Goal: Information Seeking & Learning: Learn about a topic

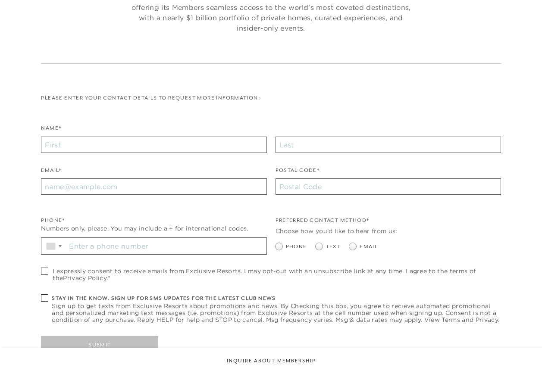
checkbox input "false"
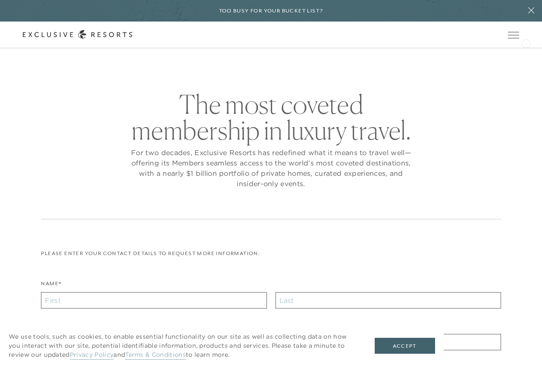
click at [521, 38] on div "Schedule a Meeting Get Started Visit home page Member Login Schedule a Meeting …" at bounding box center [271, 35] width 542 height 27
click at [0, 0] on icon at bounding box center [0, 0] width 0 height 0
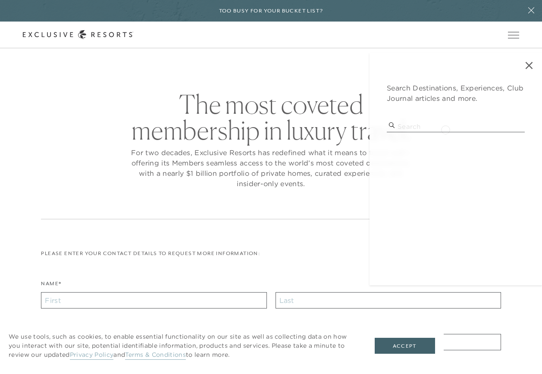
click at [445, 129] on input "search" at bounding box center [456, 127] width 138 height 12
type input "vdara"
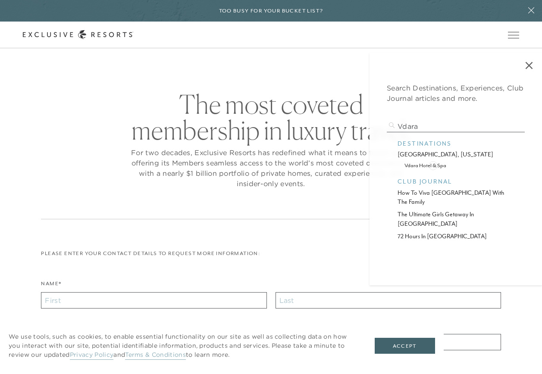
click at [433, 165] on p "vdara hotel & spa" at bounding box center [455, 165] width 103 height 8
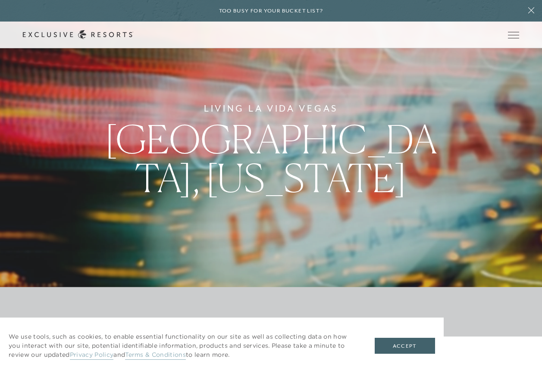
scroll to position [43, 0]
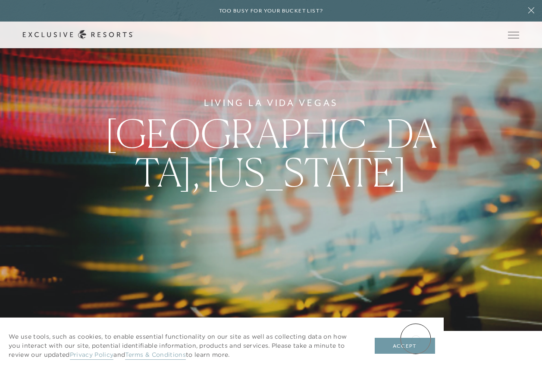
click at [416, 340] on button "Accept" at bounding box center [405, 346] width 60 height 16
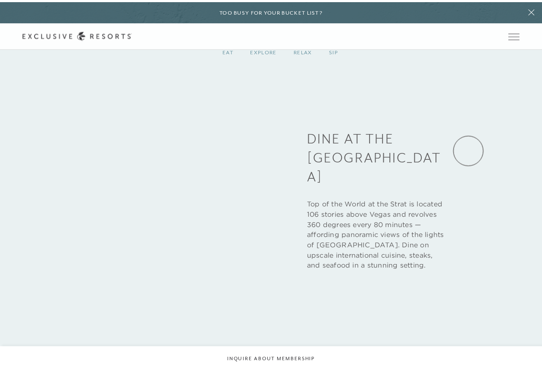
scroll to position [0, 0]
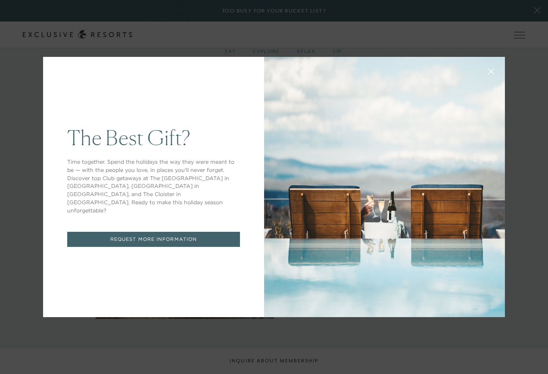
click at [488, 69] on icon at bounding box center [491, 72] width 6 height 6
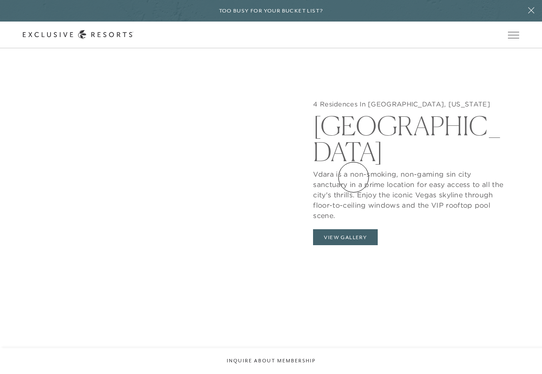
scroll to position [819, 0]
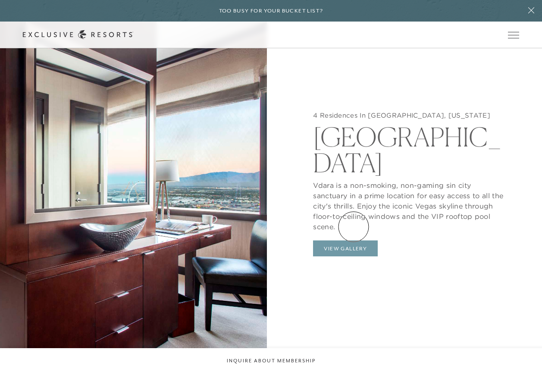
click at [353, 241] on button "View Gallery" at bounding box center [345, 249] width 65 height 16
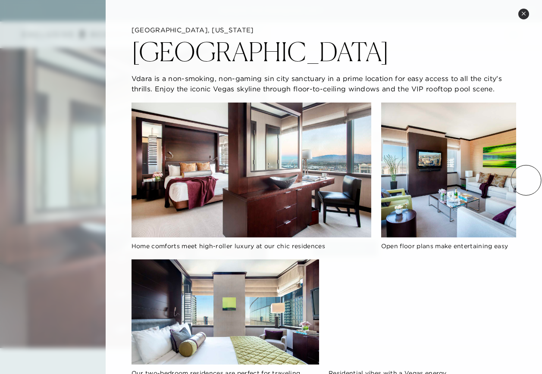
scroll to position [43, 0]
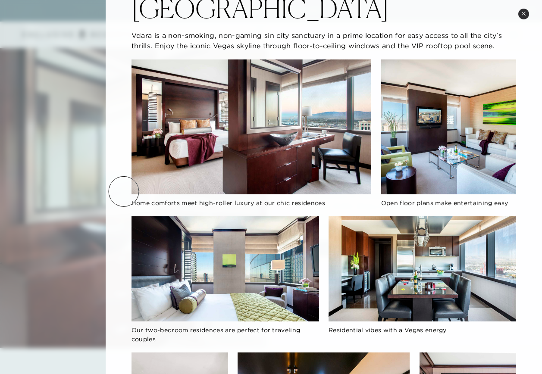
click at [124, 191] on div "[GEOGRAPHIC_DATA], [US_STATE][GEOGRAPHIC_DATA] Vdara is a non-smoking, non-gami…" at bounding box center [324, 347] width 436 height 781
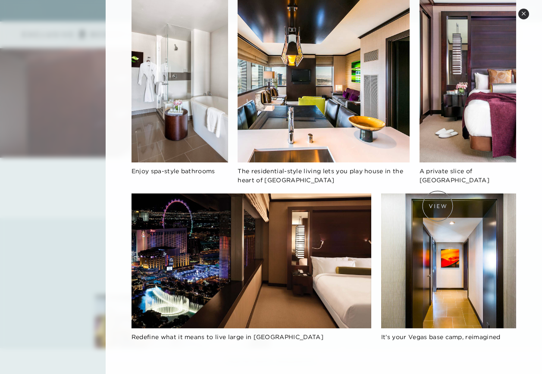
scroll to position [406, 0]
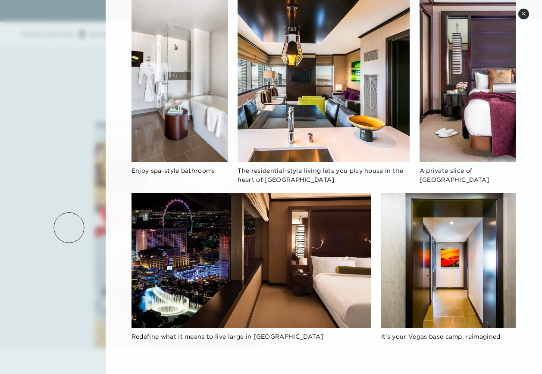
click at [69, 228] on div at bounding box center [271, 187] width 542 height 374
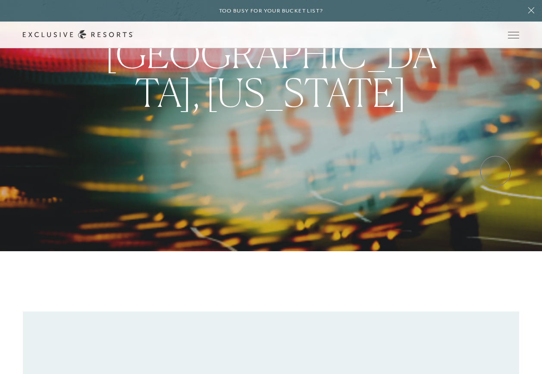
scroll to position [0, 0]
